Goal: Information Seeking & Learning: Check status

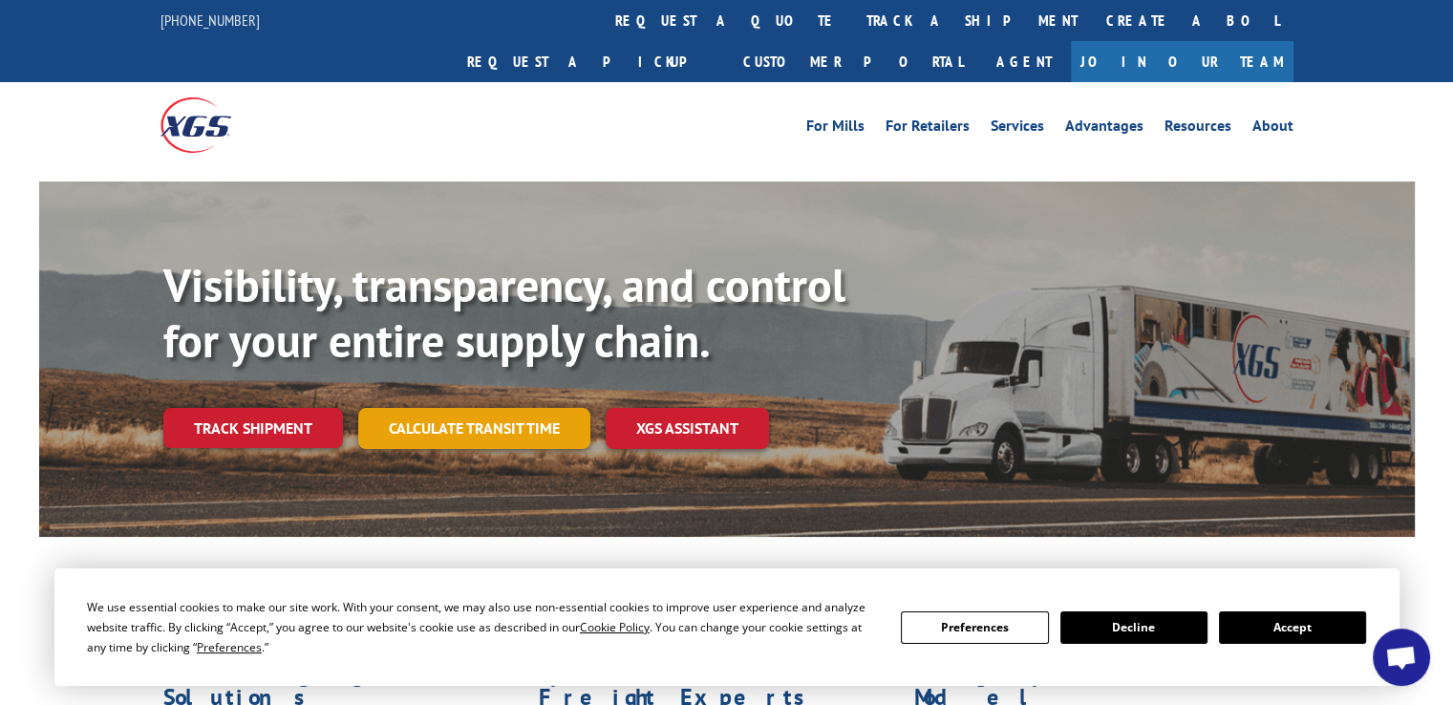
click at [525, 408] on link "Calculate transit time" at bounding box center [474, 428] width 232 height 41
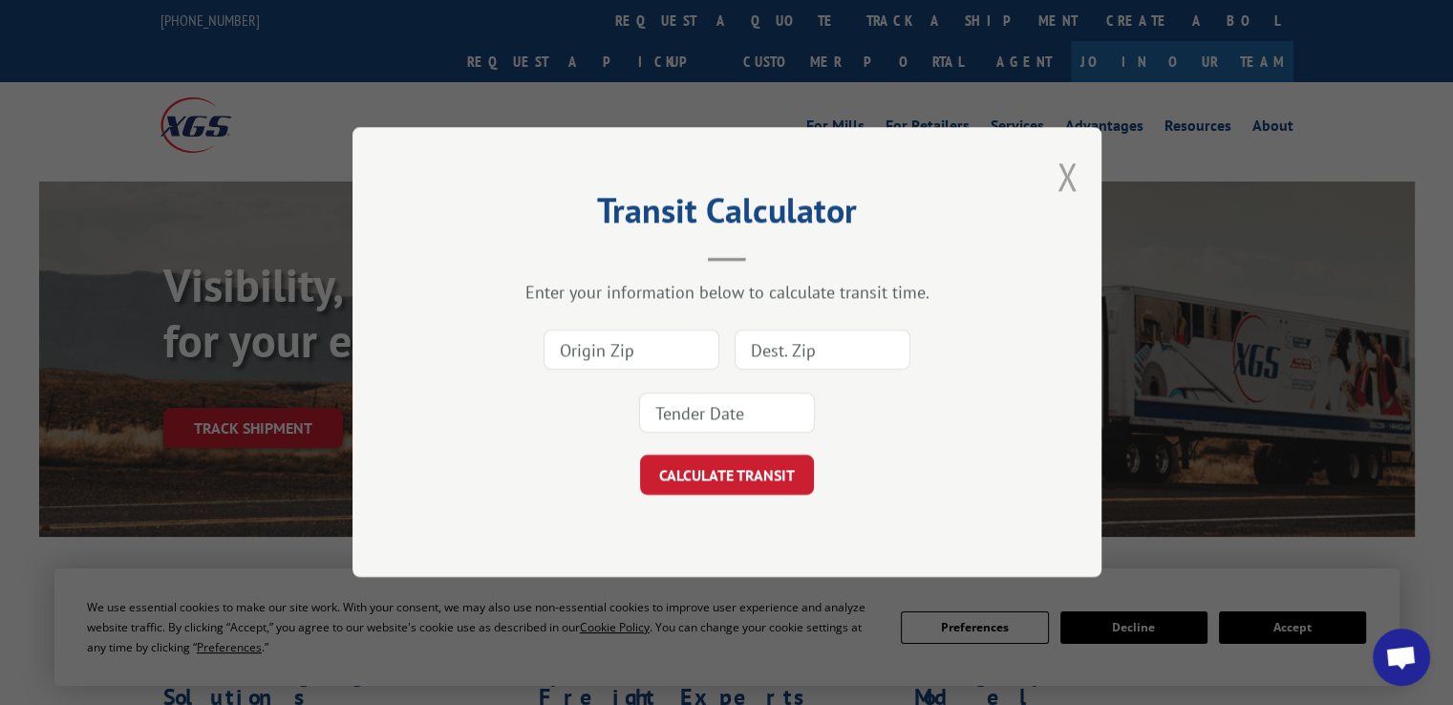
click at [1060, 187] on button "Close modal" at bounding box center [1066, 176] width 21 height 51
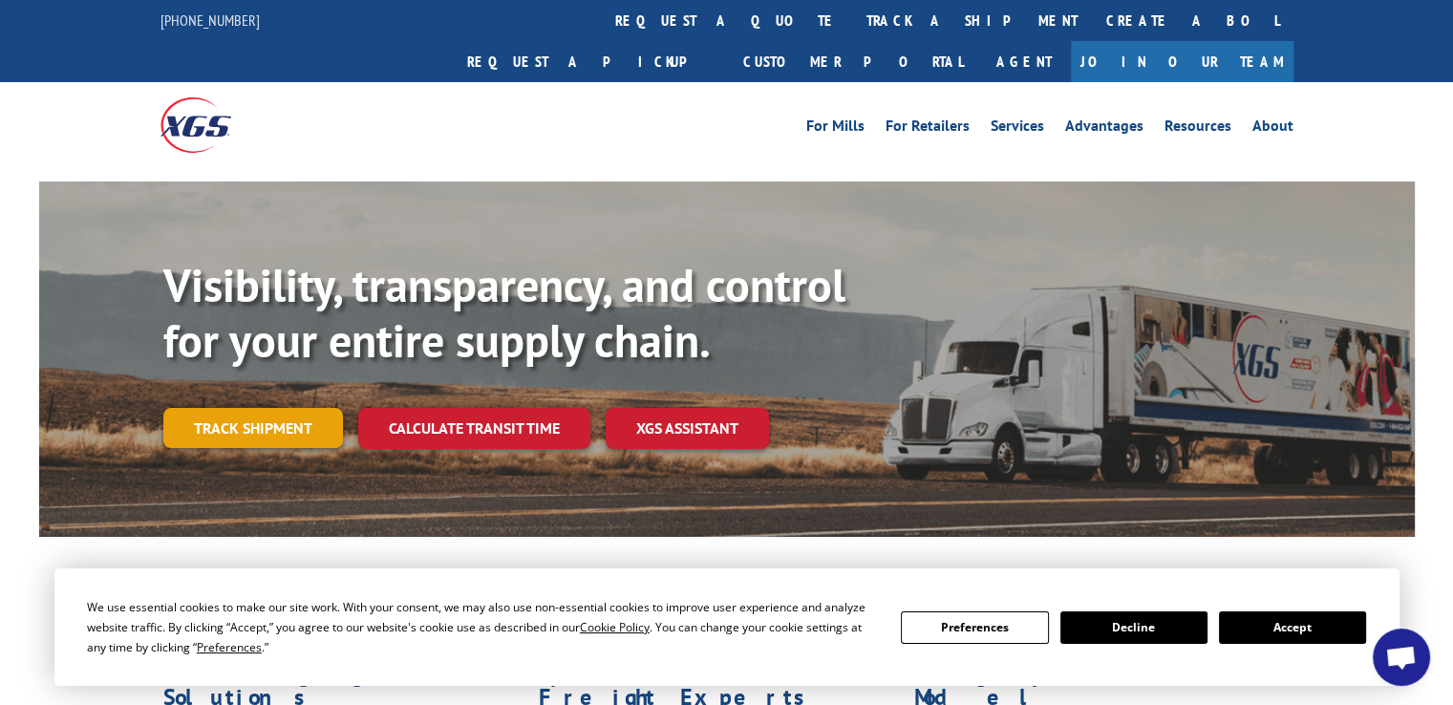
click at [287, 408] on link "Track shipment" at bounding box center [253, 428] width 180 height 40
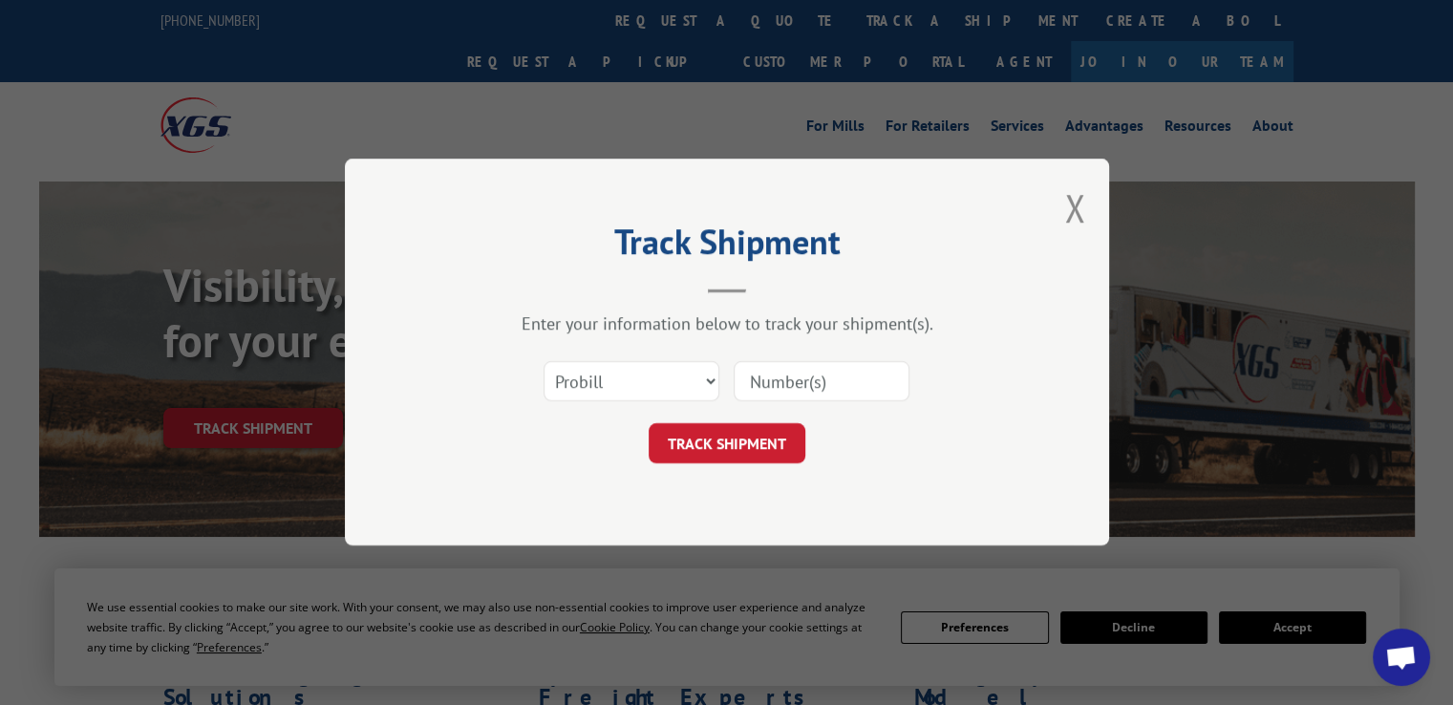
click at [765, 385] on input at bounding box center [822, 382] width 176 height 40
click at [814, 386] on input at bounding box center [822, 382] width 176 height 40
type input "15095570"
click button "TRACK SHIPMENT" at bounding box center [727, 444] width 157 height 40
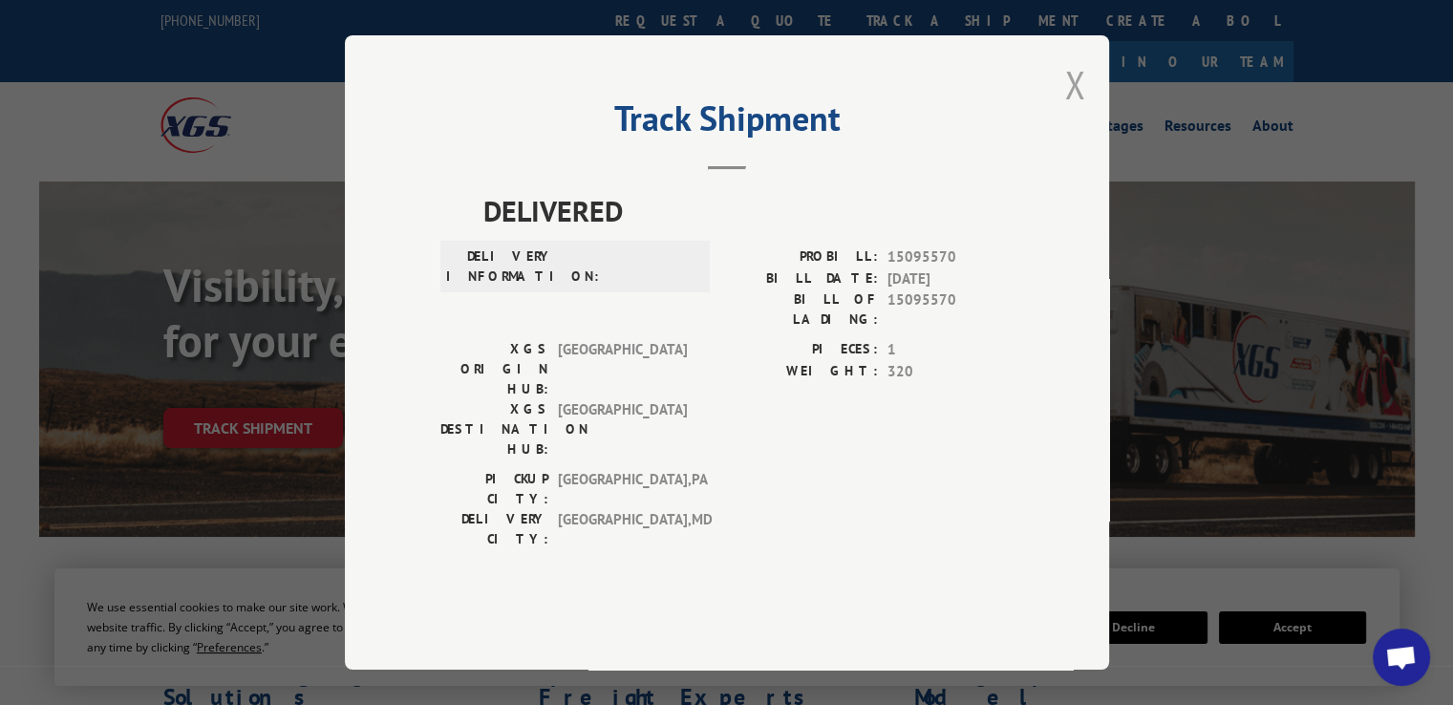
click at [1078, 110] on button "Close modal" at bounding box center [1074, 84] width 21 height 51
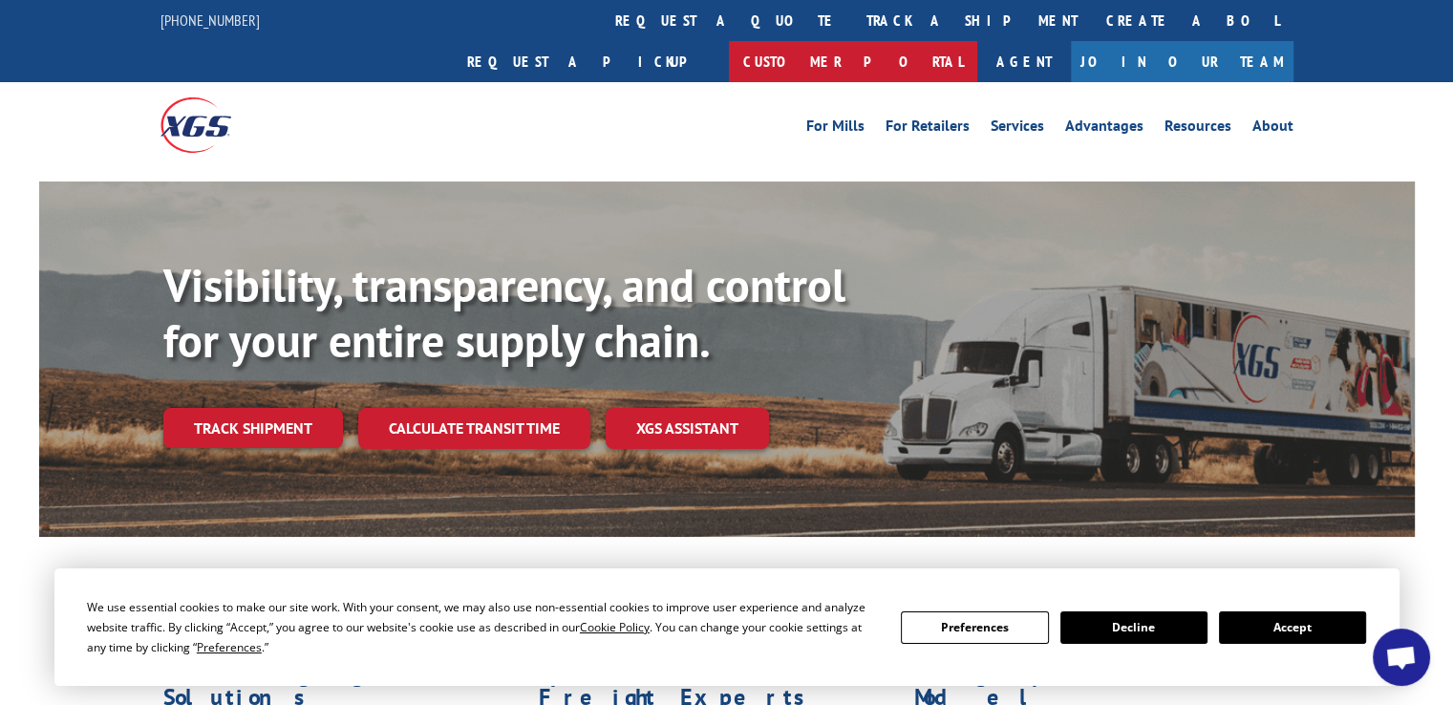
click at [977, 41] on link "Customer Portal" at bounding box center [853, 61] width 248 height 41
